Goal: Task Accomplishment & Management: Contribute content

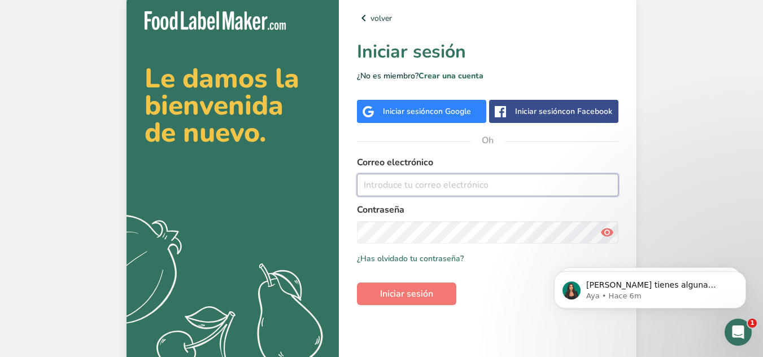
type input "julian.zamora@gmail.com"
click at [609, 234] on icon at bounding box center [607, 232] width 14 height 20
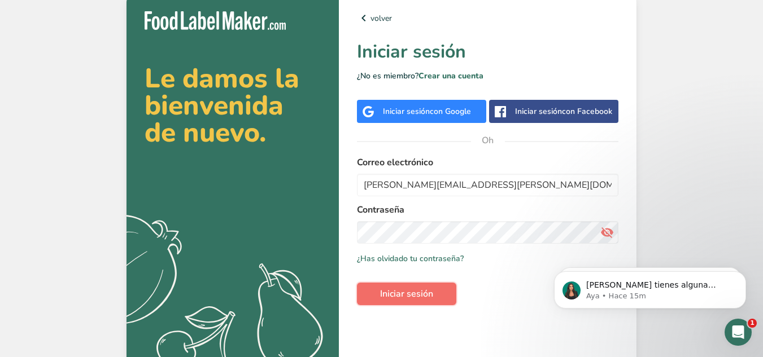
click at [434, 290] on button "Iniciar sesión" at bounding box center [406, 294] width 99 height 23
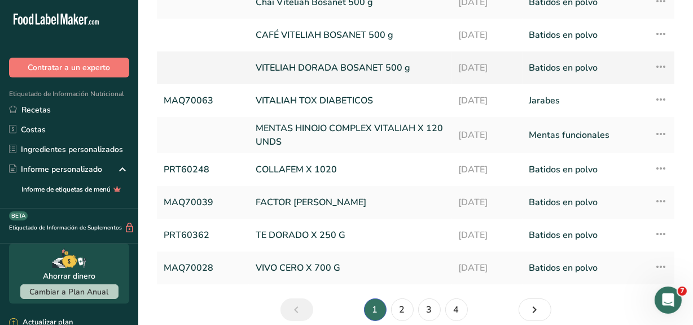
scroll to position [154, 0]
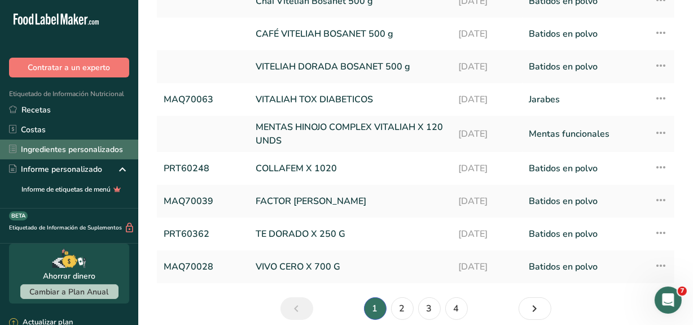
click at [56, 152] on font "Ingredientes personalizados" at bounding box center [72, 149] width 102 height 11
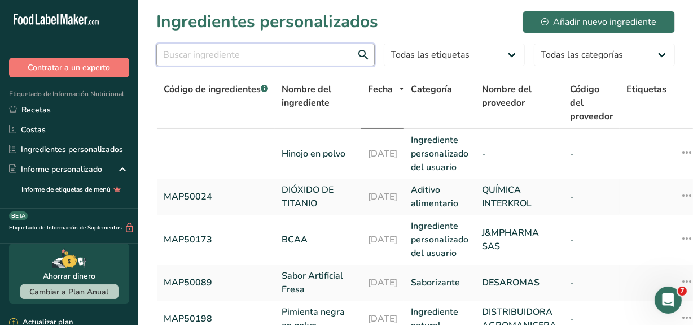
click at [238, 59] on input "text" at bounding box center [265, 54] width 218 height 23
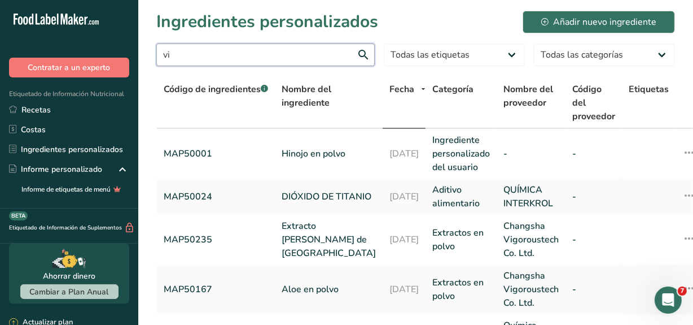
type input "v"
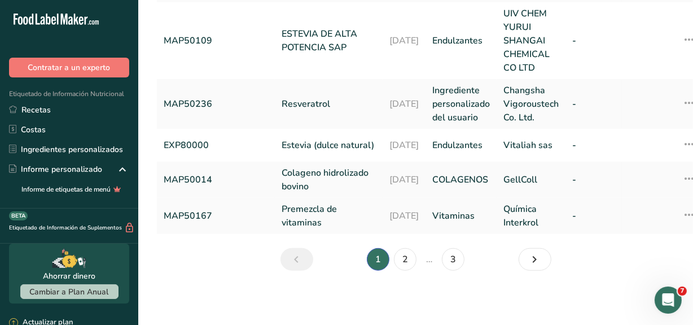
scroll to position [639, 0]
click at [409, 260] on link "2" at bounding box center [405, 259] width 23 height 23
click at [422, 259] on link "3" at bounding box center [419, 259] width 23 height 23
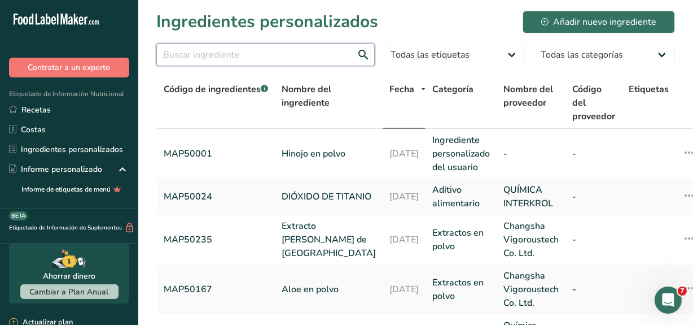
click at [209, 59] on input "text" at bounding box center [265, 54] width 218 height 23
click at [358, 56] on input "text" at bounding box center [265, 54] width 218 height 23
click at [510, 58] on select "Todas las etiquetas Fuente de antioxidantes Efecto prebiótico Fuente de omega 3…" at bounding box center [454, 54] width 141 height 23
click at [660, 51] on select "Todas las categorías Aditivo alimentario Alimentos de los nativos americanos e …" at bounding box center [604, 54] width 141 height 23
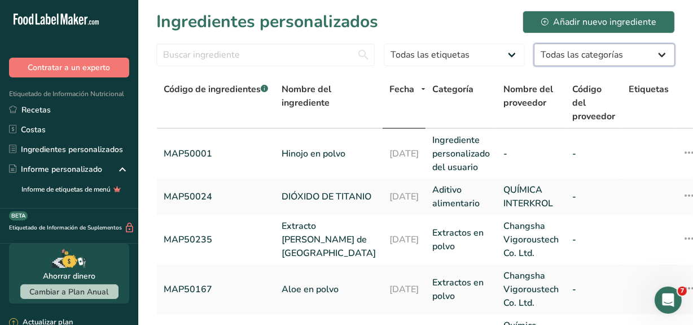
click at [660, 51] on select "Todas las categorías Aditivo alimentario Alimentos de los nativos americanos e …" at bounding box center [604, 54] width 141 height 23
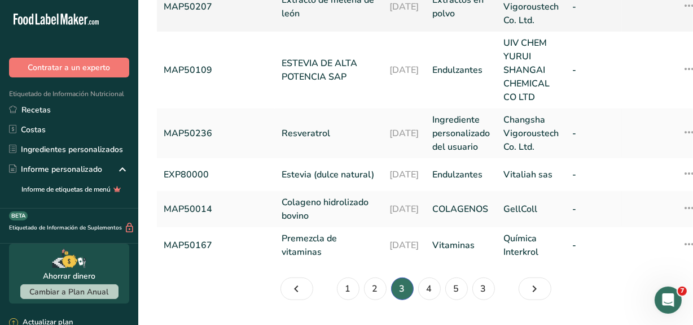
scroll to position [615, 0]
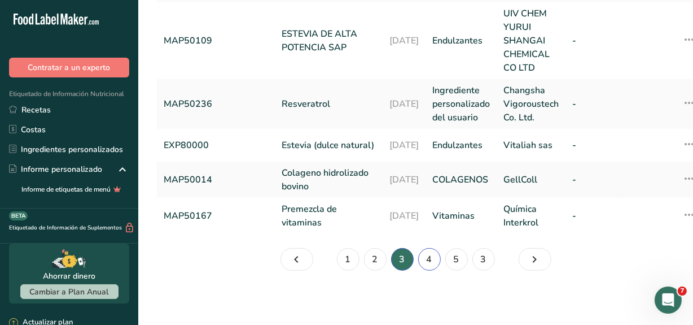
click at [427, 265] on font "4" at bounding box center [430, 259] width 6 height 12
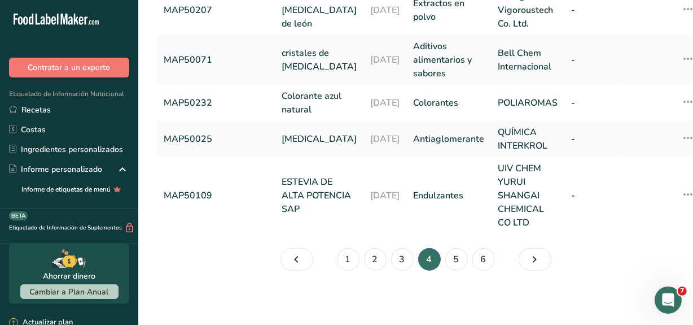
scroll to position [633, 0]
click at [400, 254] on font "3" at bounding box center [403, 259] width 6 height 12
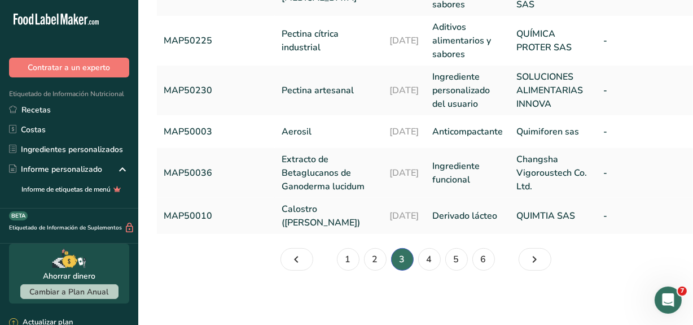
scroll to position [565, 0]
click at [384, 259] on link "2" at bounding box center [375, 259] width 23 height 23
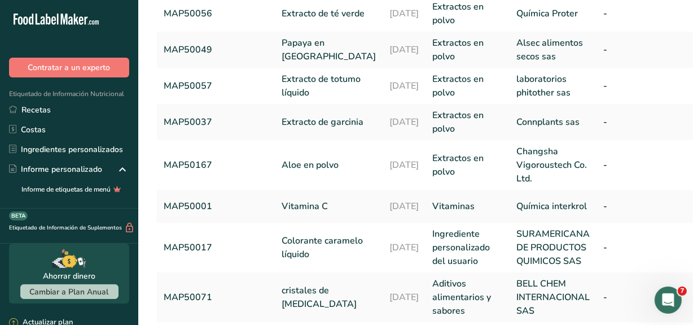
scroll to position [51, 0]
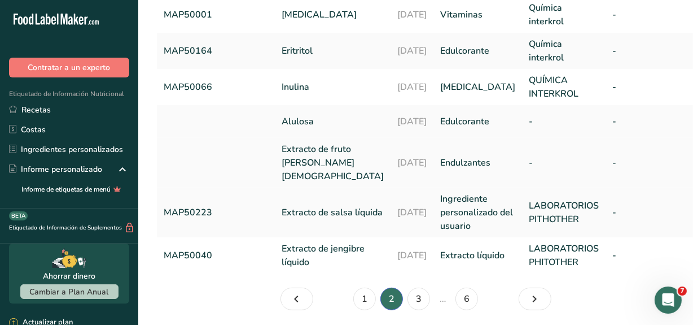
scroll to position [513, 0]
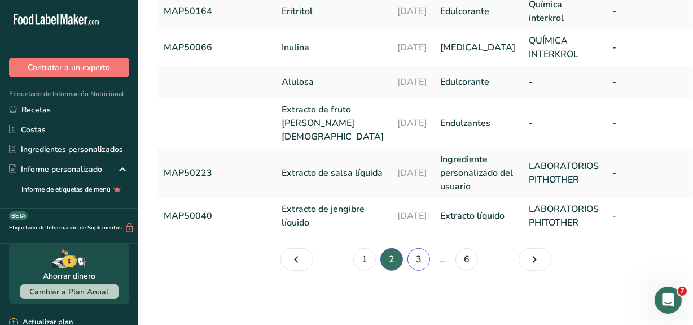
click at [423, 270] on link "3" at bounding box center [419, 259] width 23 height 23
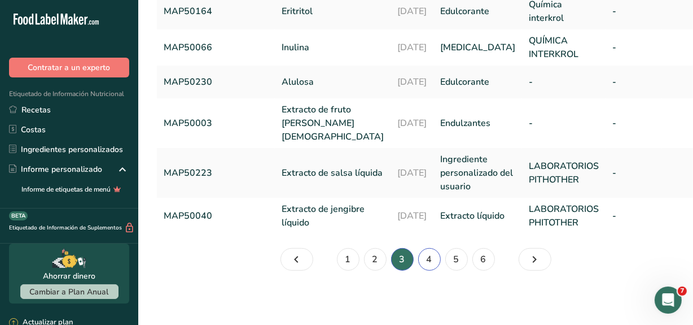
click at [425, 270] on link "4" at bounding box center [429, 259] width 23 height 23
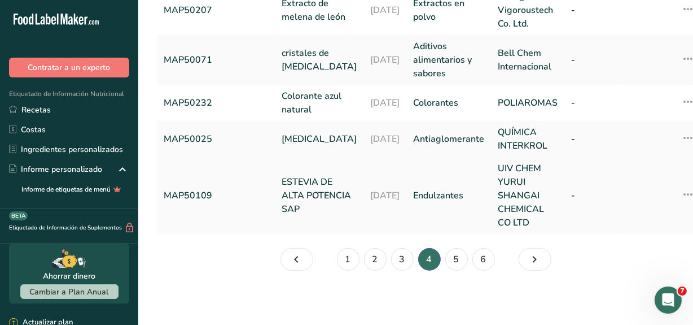
scroll to position [615, 0]
click at [452, 269] on link "5" at bounding box center [456, 259] width 23 height 23
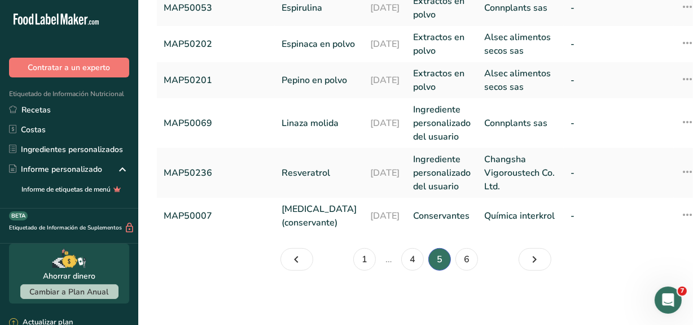
scroll to position [615, 0]
click at [467, 265] on font "6" at bounding box center [467, 259] width 6 height 12
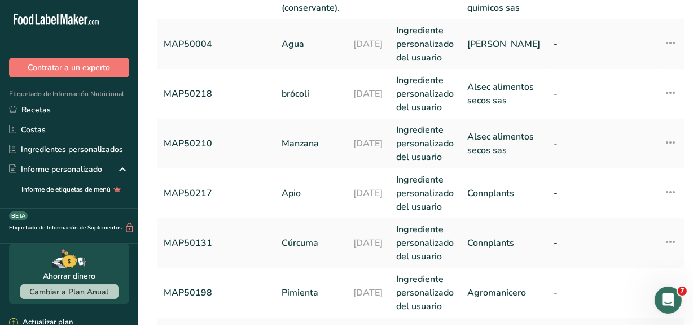
scroll to position [15, 0]
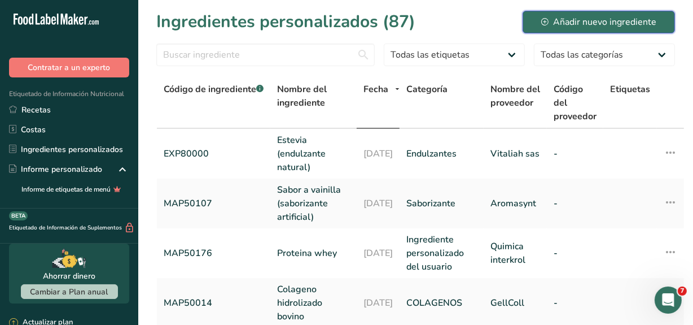
click at [640, 23] on div "Añadir nuevo ingrediente" at bounding box center [598, 22] width 115 height 14
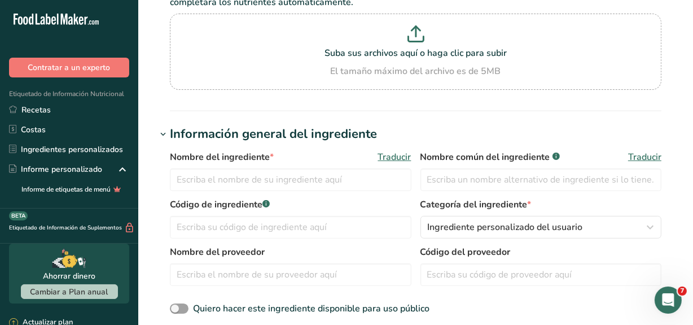
scroll to position [102, 0]
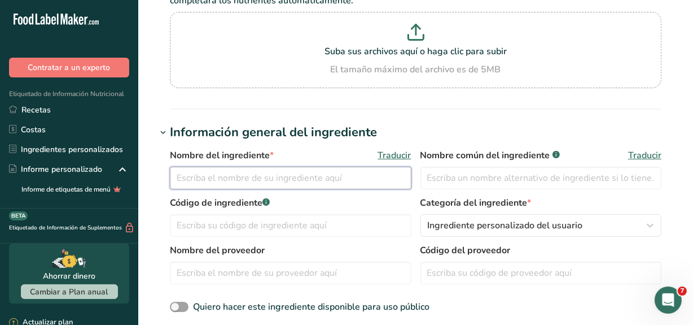
click at [215, 171] on input "text" at bounding box center [291, 178] width 242 height 23
type input "v"
type input "Vitamina A"
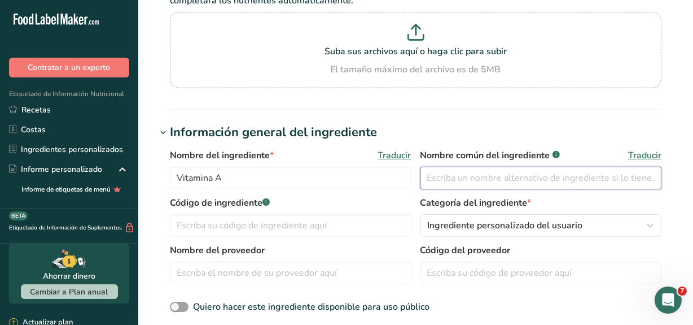
click at [452, 180] on input "text" at bounding box center [542, 178] width 242 height 23
type input "Vitamina A"
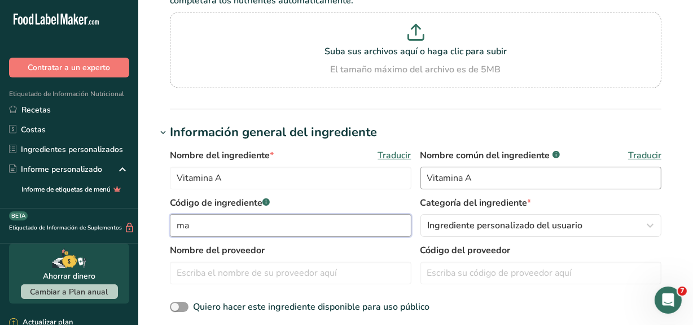
type input "m"
type input "MAP50000"
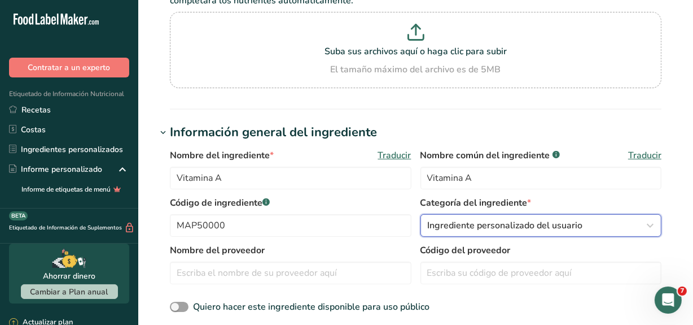
click at [590, 224] on div "Ingrediente personalizado del usuario" at bounding box center [538, 225] width 220 height 14
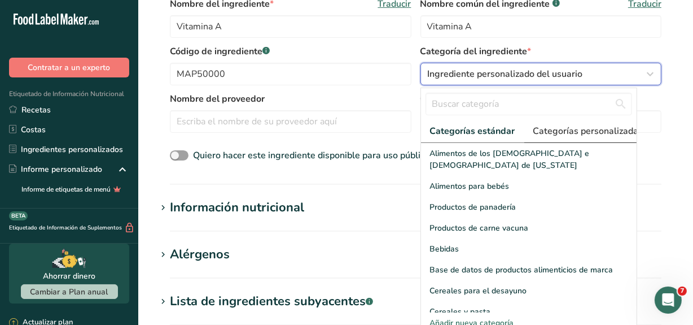
scroll to position [256, 0]
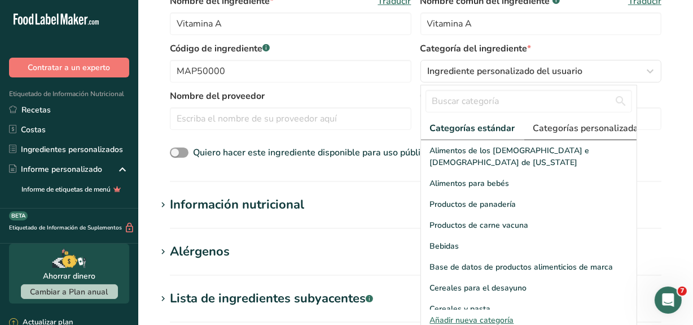
click at [584, 130] on span "Categorías personalizadas .a-a{fill:#347362;}.b-a{fill:#fff;}" at bounding box center [591, 128] width 117 height 14
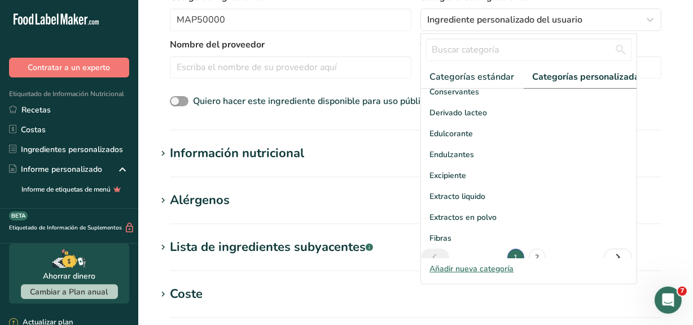
scroll to position [165, 0]
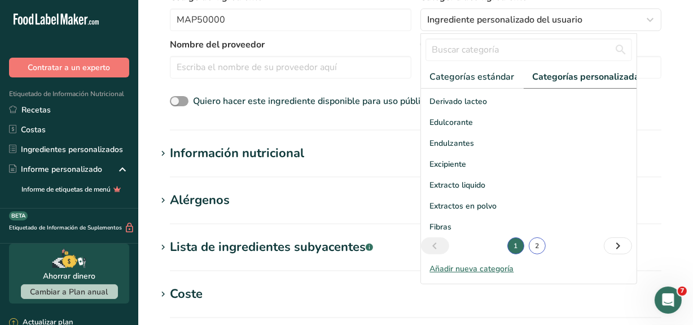
click at [533, 254] on link "2" at bounding box center [537, 245] width 17 height 17
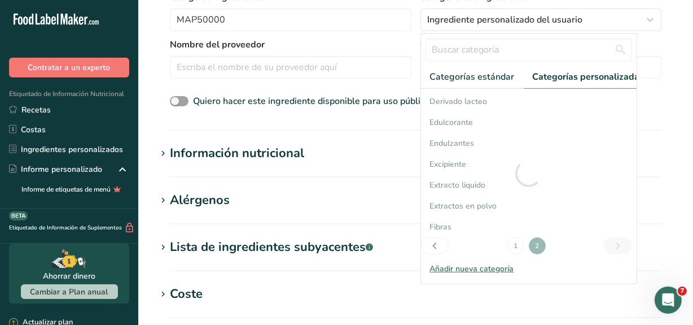
scroll to position [40, 0]
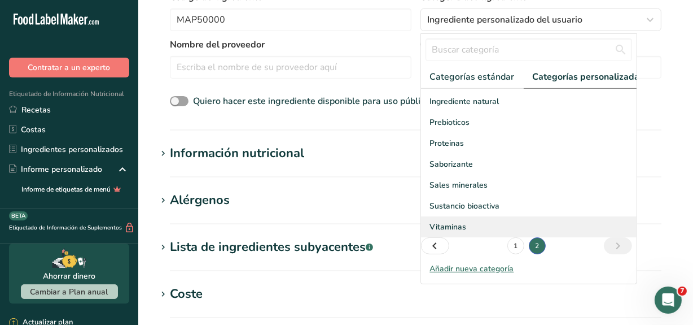
click at [476, 237] on div "Vitaminas" at bounding box center [529, 226] width 216 height 21
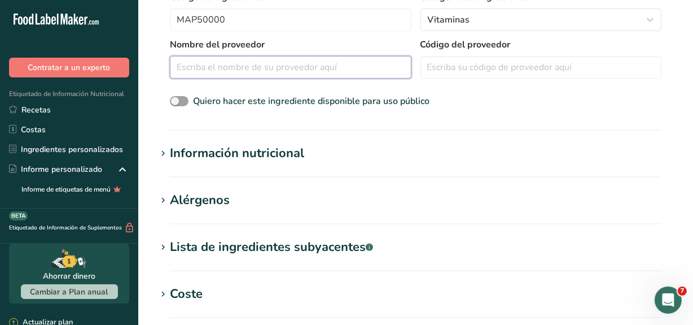
click at [232, 71] on input "text" at bounding box center [291, 67] width 242 height 23
type input "I"
type input "QUIMICA INTERKROL"
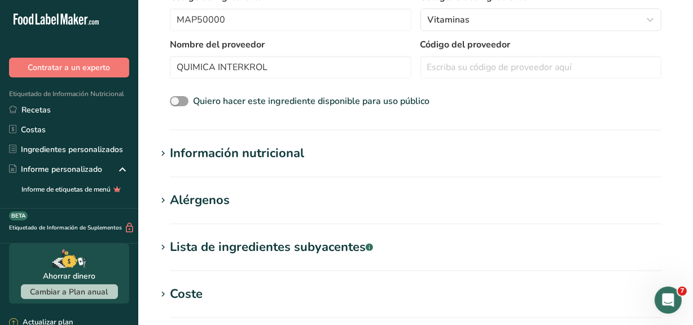
click at [164, 152] on icon at bounding box center [163, 154] width 10 height 16
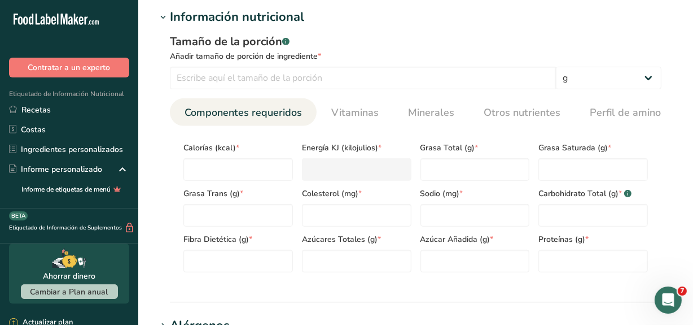
scroll to position [462, 0]
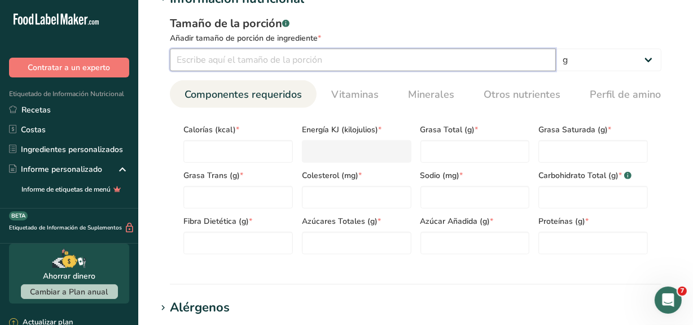
click at [248, 62] on input "number" at bounding box center [363, 60] width 386 height 23
type input "100"
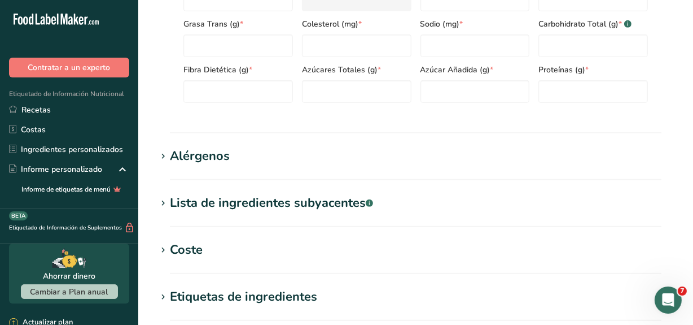
scroll to position [615, 0]
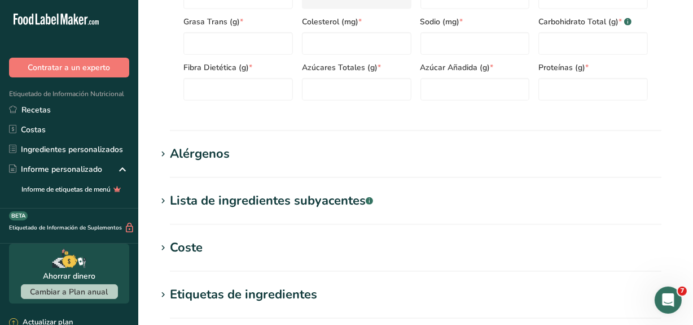
click at [169, 244] on span at bounding box center [163, 248] width 14 height 14
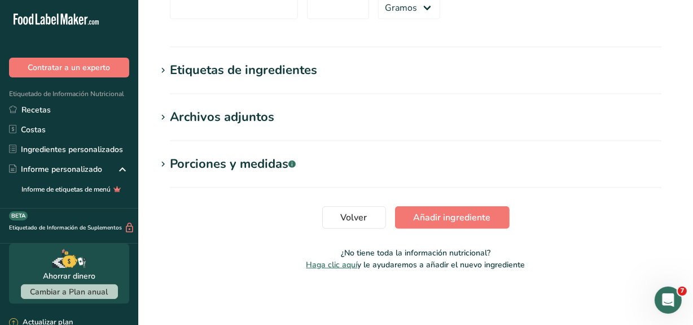
scroll to position [902, 0]
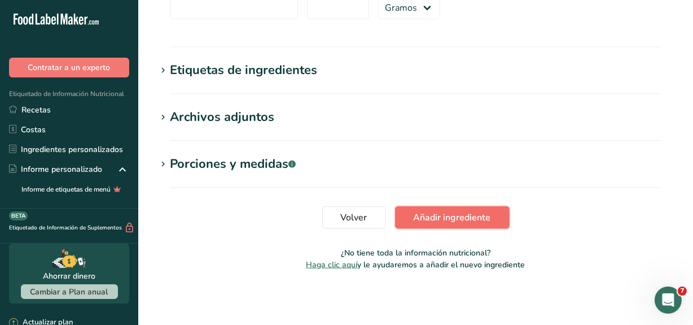
click at [449, 220] on span "Añadir ingrediente" at bounding box center [452, 218] width 77 height 14
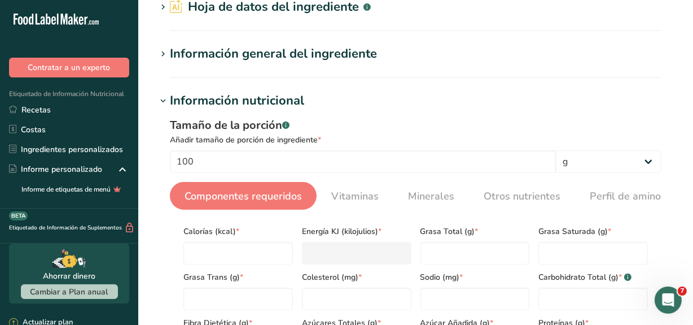
scroll to position [102, 0]
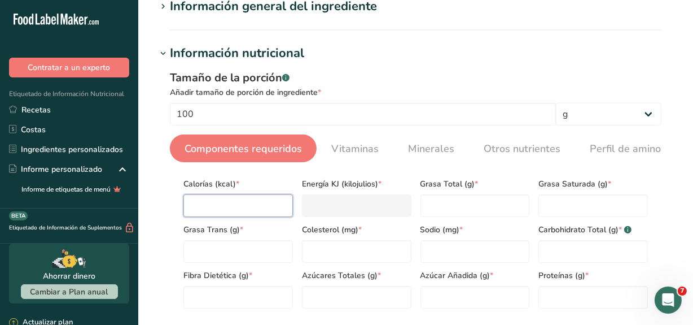
click at [193, 203] on input "number" at bounding box center [238, 205] width 110 height 23
type input "0"
type KJ "0"
type input "0"
type Fat "0"
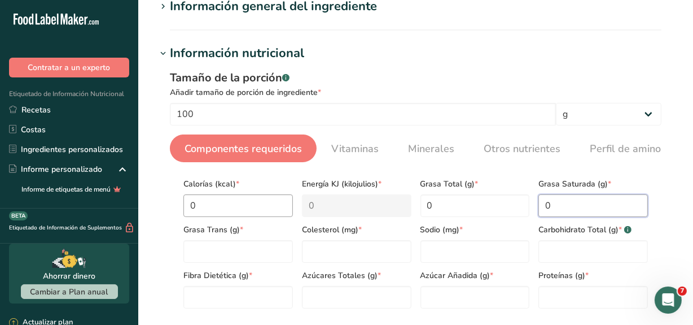
type Fat "0"
type input "0"
type Carbohydrates "0"
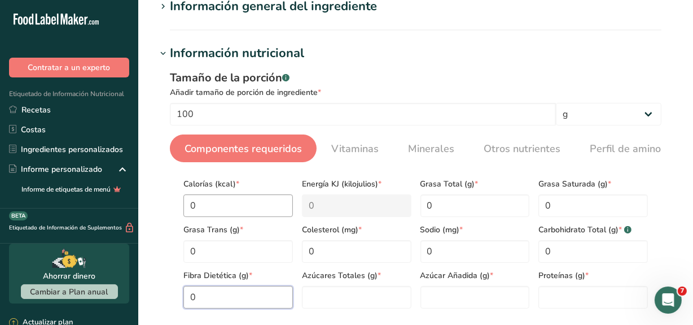
type Fiber "0"
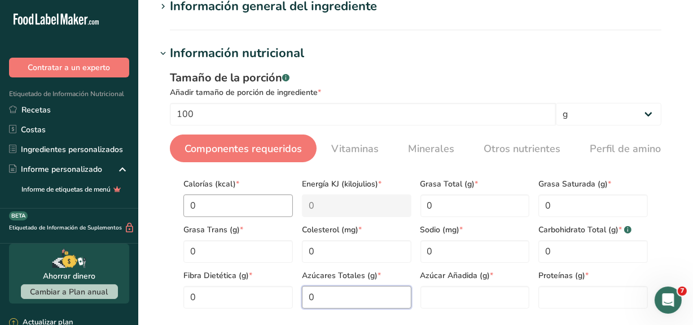
type Sugars "0"
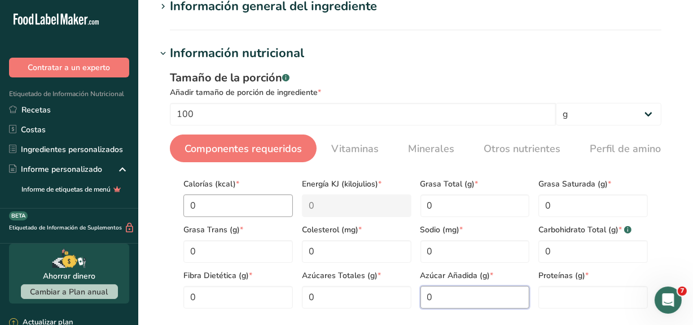
type Sugars "0"
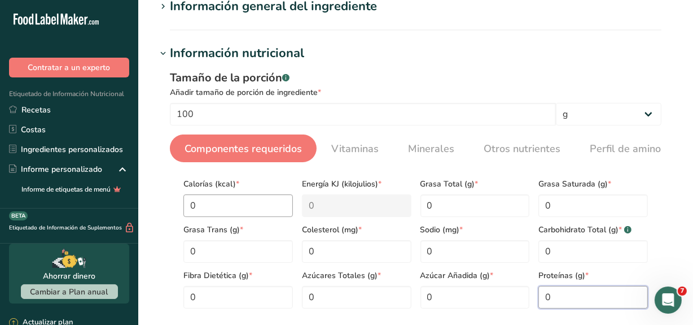
type input "0"
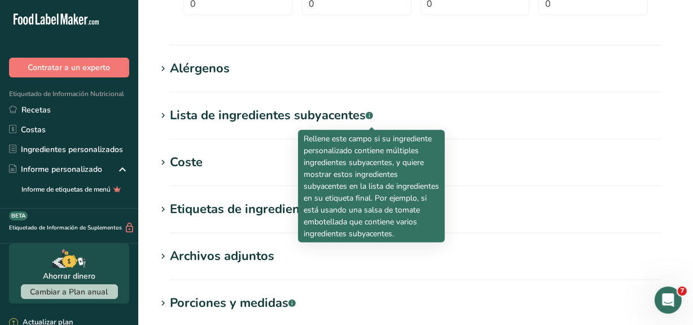
scroll to position [536, 0]
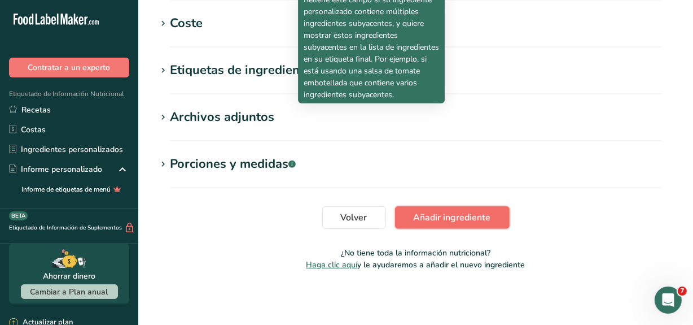
click at [474, 213] on span "Añadir ingrediente" at bounding box center [452, 218] width 77 height 14
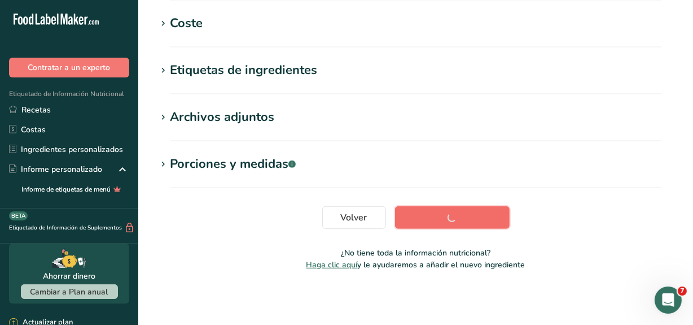
scroll to position [272, 0]
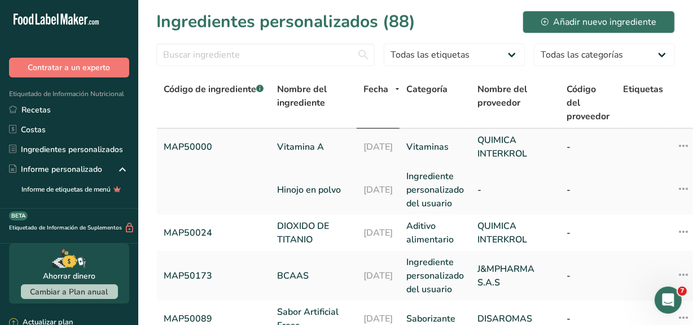
click at [677, 144] on icon at bounding box center [684, 145] width 14 height 20
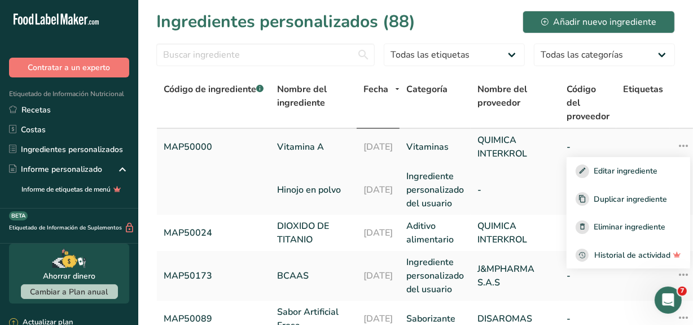
click at [677, 143] on icon at bounding box center [684, 145] width 14 height 20
